Goal: Book appointment/travel/reservation

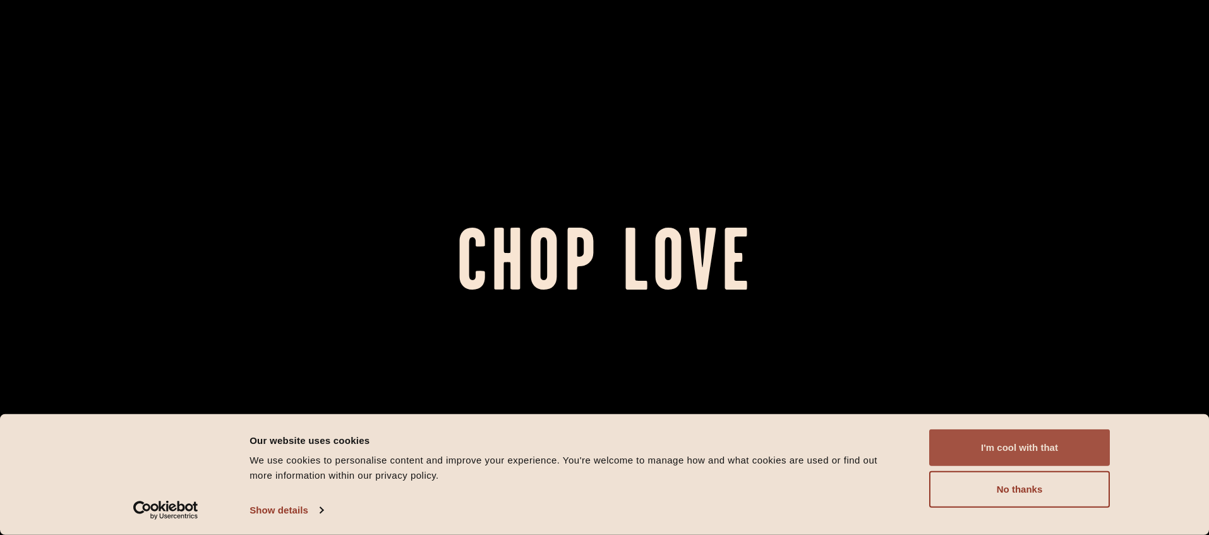
click at [978, 442] on button "I'm cool with that" at bounding box center [1019, 447] width 181 height 37
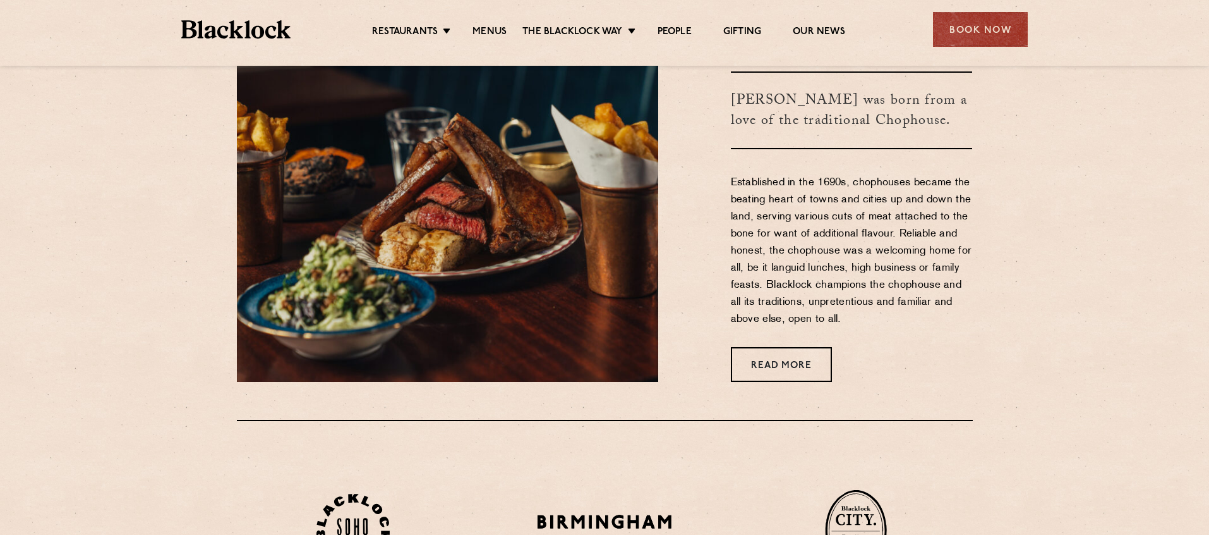
scroll to position [533, 0]
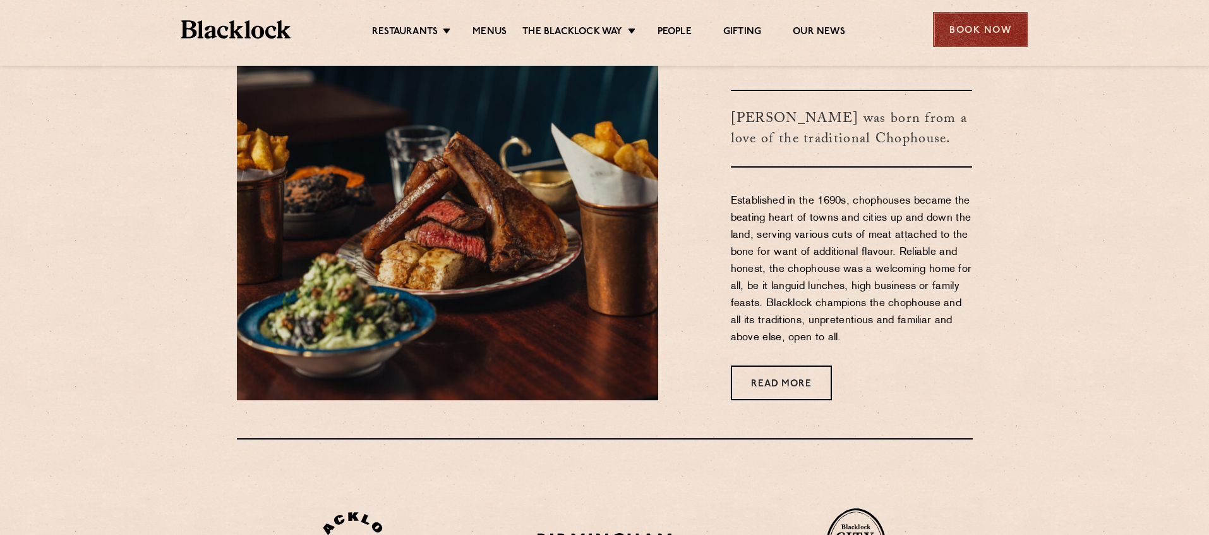
click at [959, 20] on div "Book Now" at bounding box center [980, 29] width 95 height 35
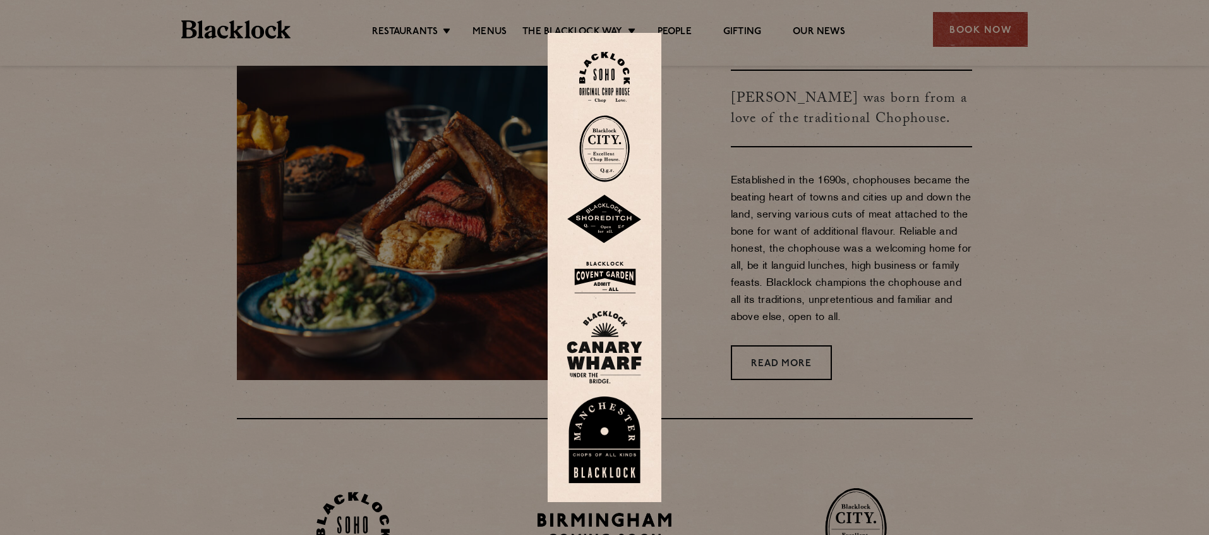
scroll to position [550, 0]
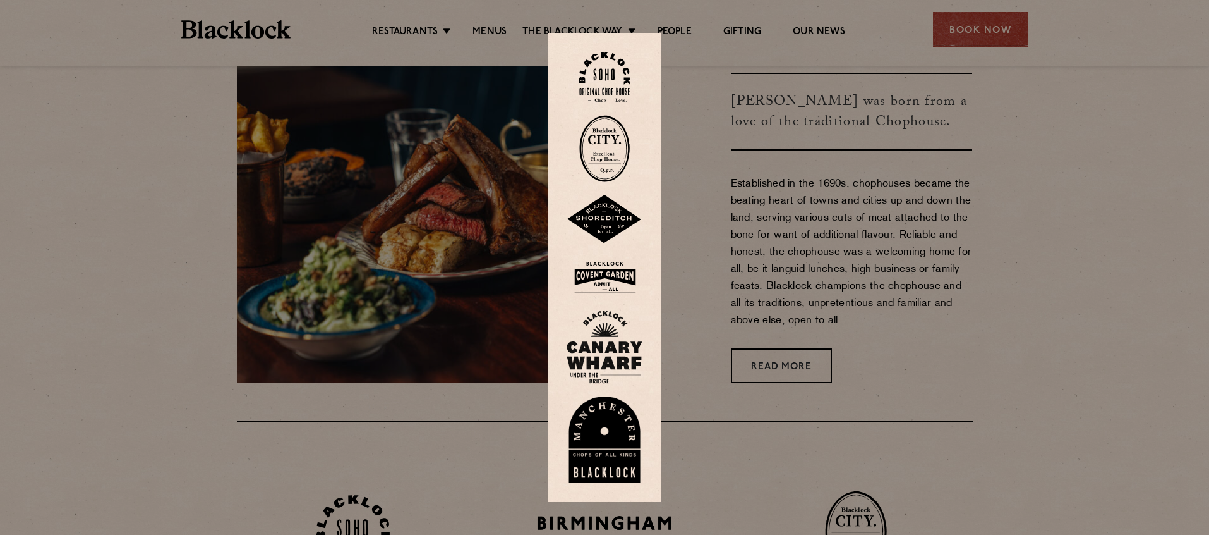
click at [612, 277] on img at bounding box center [605, 277] width 76 height 41
